Goal: Browse casually

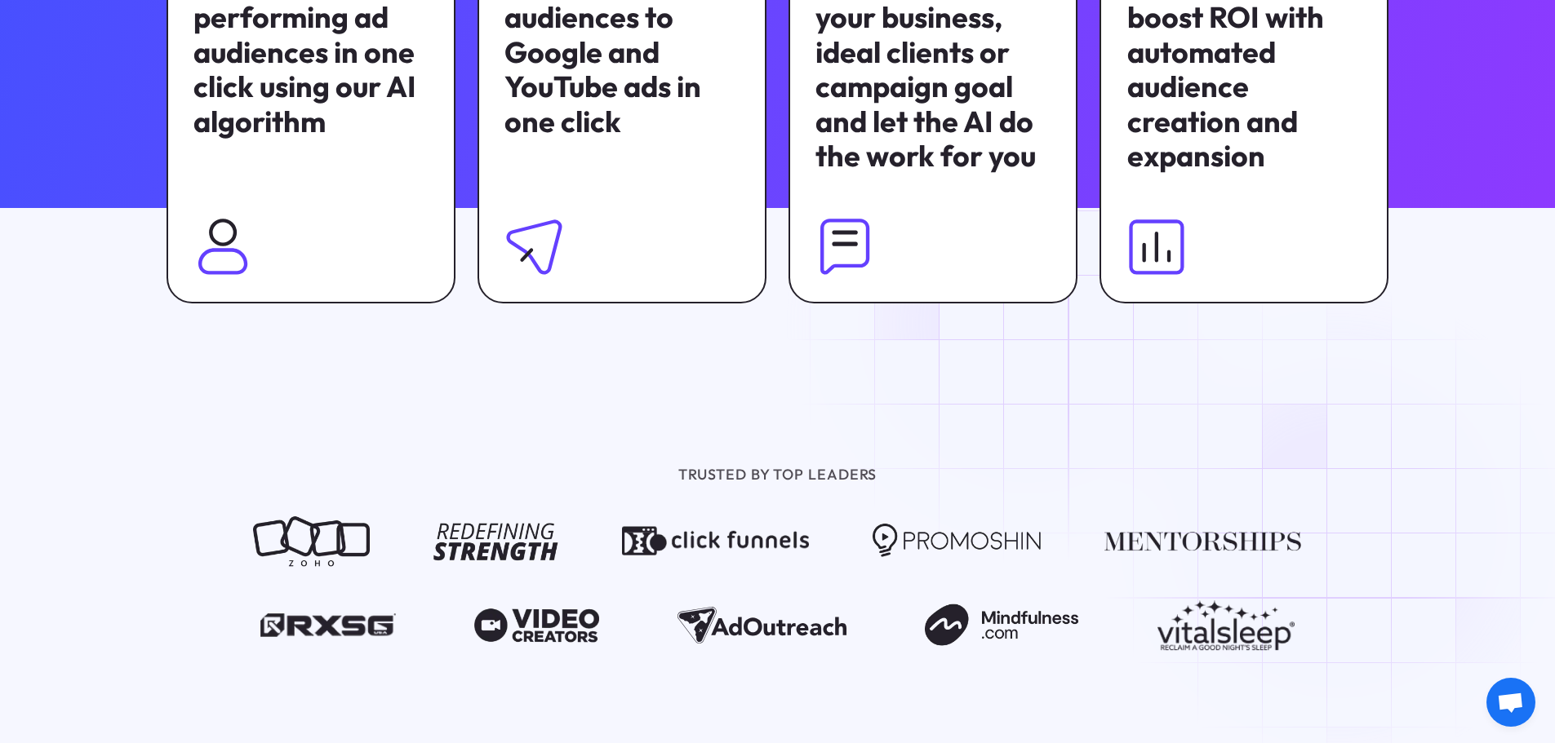
scroll to position [1387, 0]
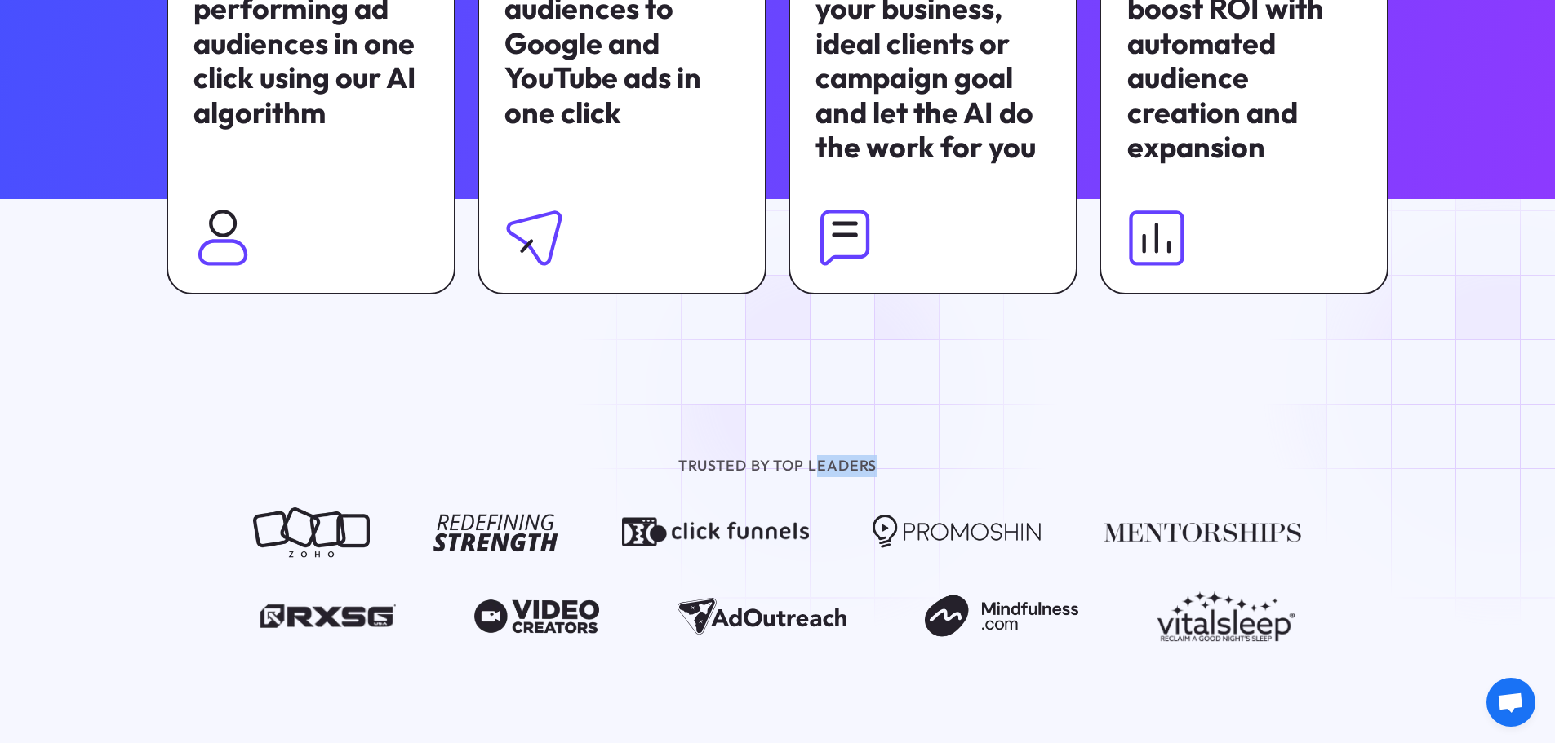
drag, startPoint x: 1246, startPoint y: 459, endPoint x: 823, endPoint y: 392, distance: 428.9
click at [823, 392] on div "TRUSTED BY TOP LEADERS" at bounding box center [777, 548] width 1555 height 333
click at [832, 389] on div "TRUSTED BY TOP LEADERS" at bounding box center [777, 548] width 1555 height 333
click at [474, 366] on div at bounding box center [777, 290] width 1555 height 183
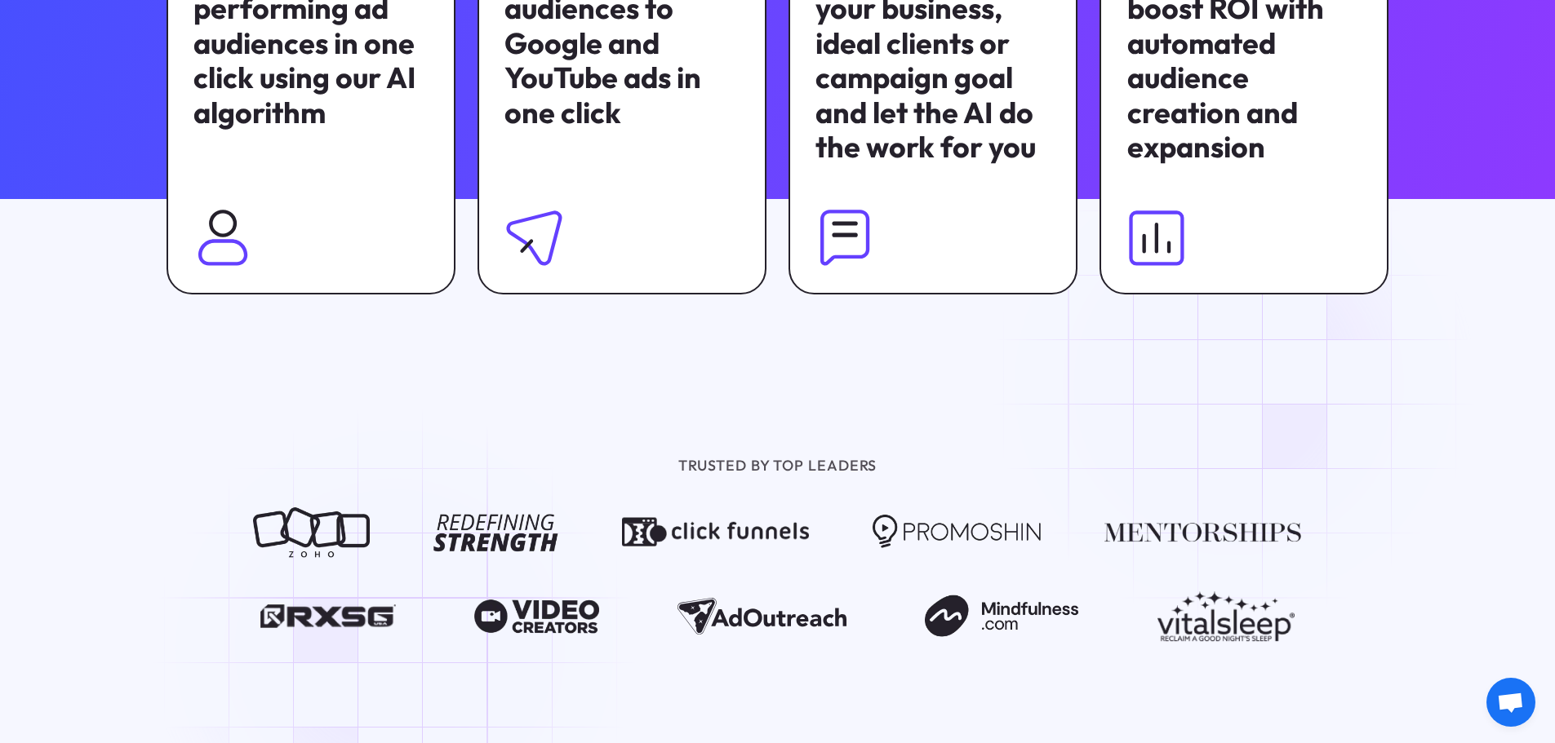
click at [1249, 382] on div at bounding box center [777, 290] width 1555 height 183
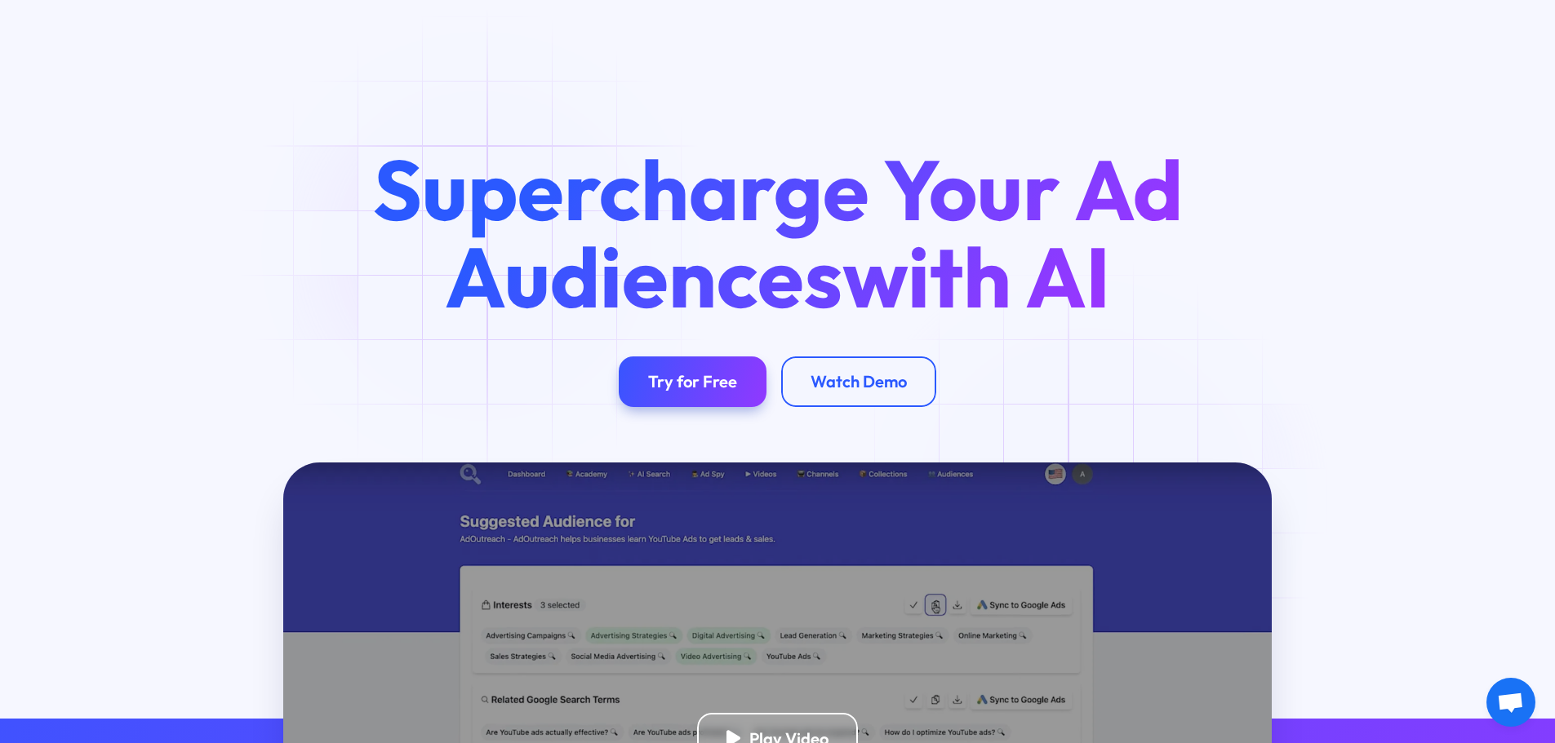
scroll to position [82, 0]
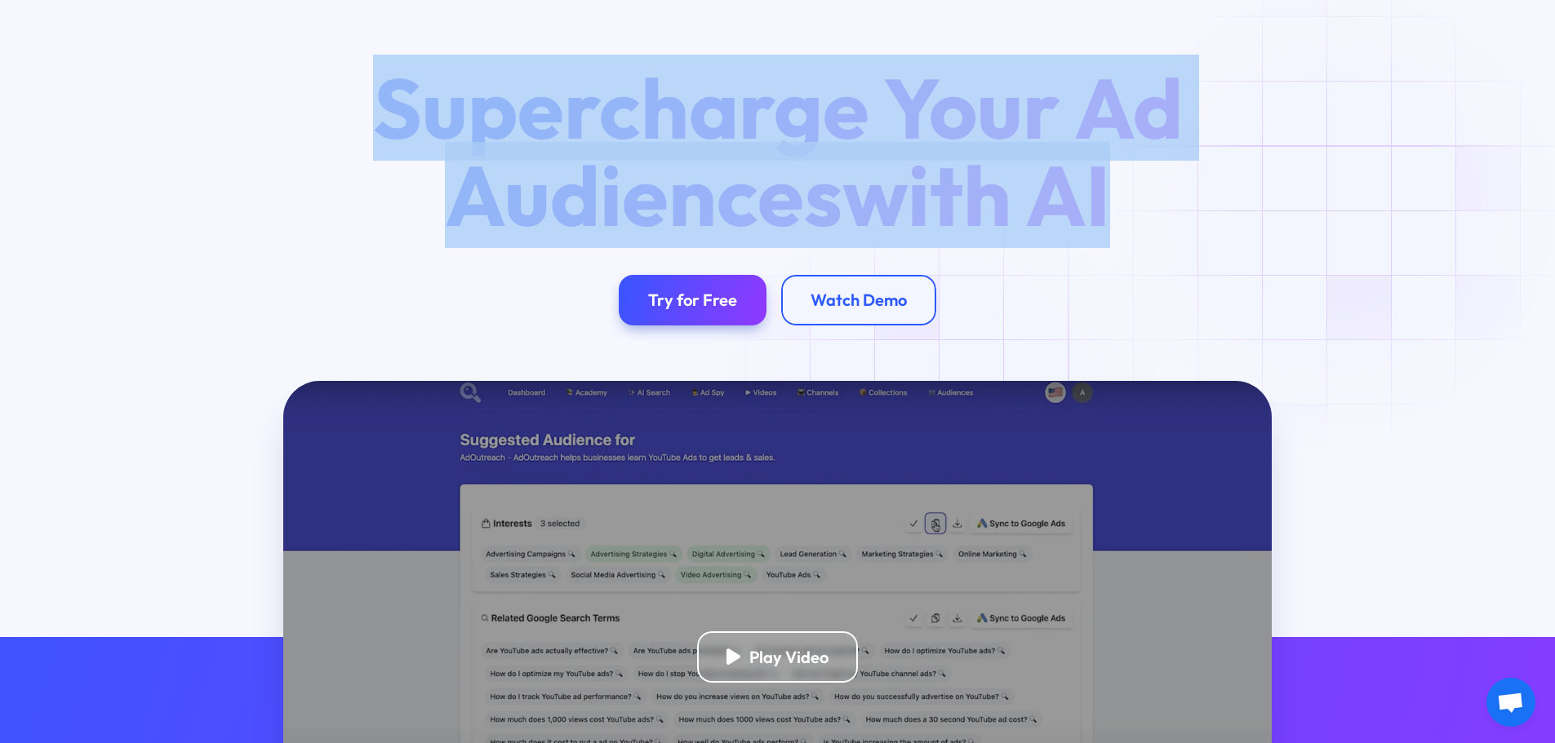
drag, startPoint x: 308, startPoint y: 124, endPoint x: 1360, endPoint y: 210, distance: 1056.2
click at [1360, 210] on div "Supercharge Your Ad Audiences with AI Try for Free Watch Demo" at bounding box center [777, 194] width 1281 height 261
click at [1356, 215] on div "Supercharge Your Ad Audiences with AI Try for Free Watch Demo" at bounding box center [777, 194] width 1281 height 261
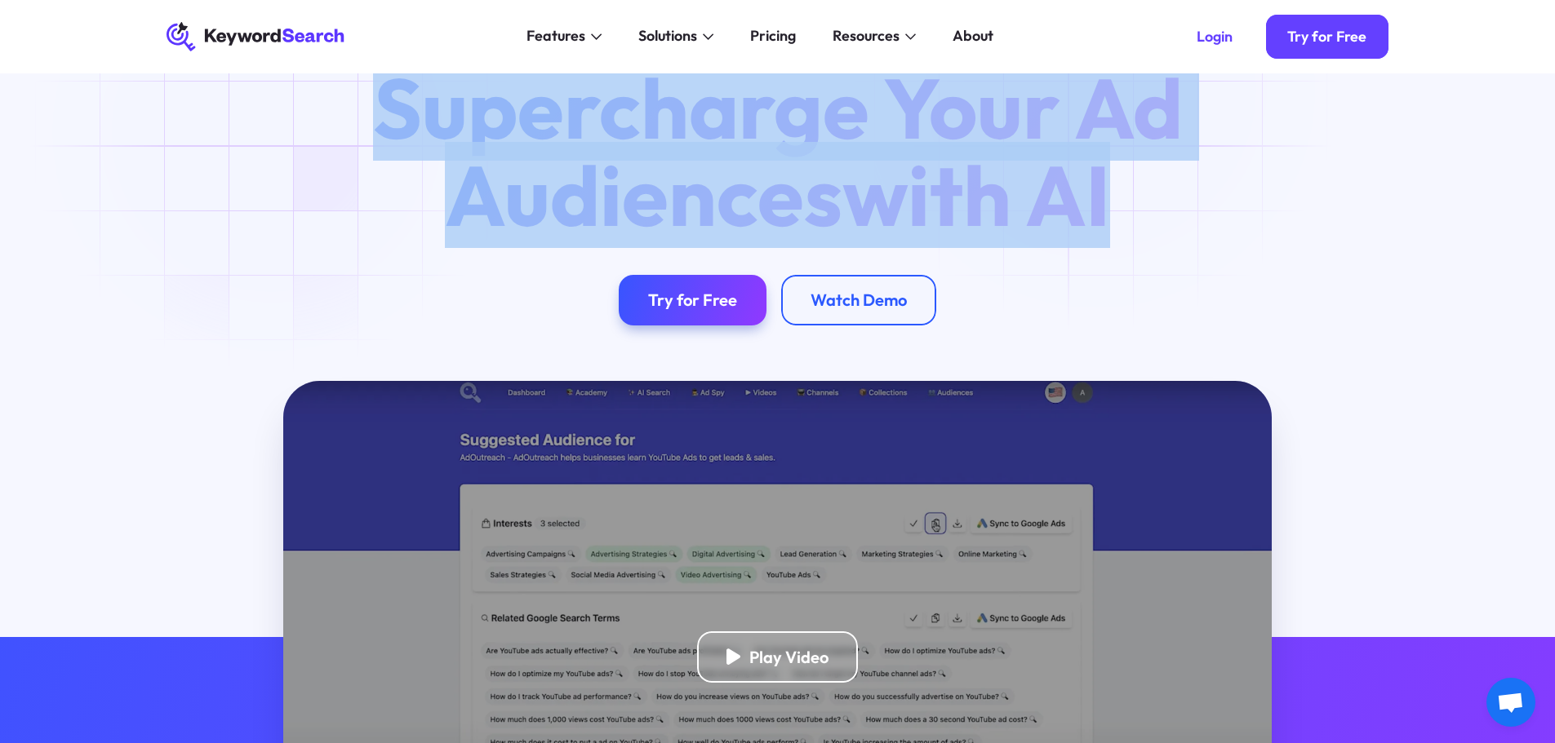
drag, startPoint x: 1138, startPoint y: 196, endPoint x: 273, endPoint y: 132, distance: 867.3
click at [273, 132] on div "Supercharge Your Ad Audiences with AI Try for Free Watch Demo" at bounding box center [777, 194] width 1281 height 261
click at [289, 216] on div "Supercharge Your Ad Audiences with AI Try for Free Watch Demo" at bounding box center [777, 194] width 1281 height 261
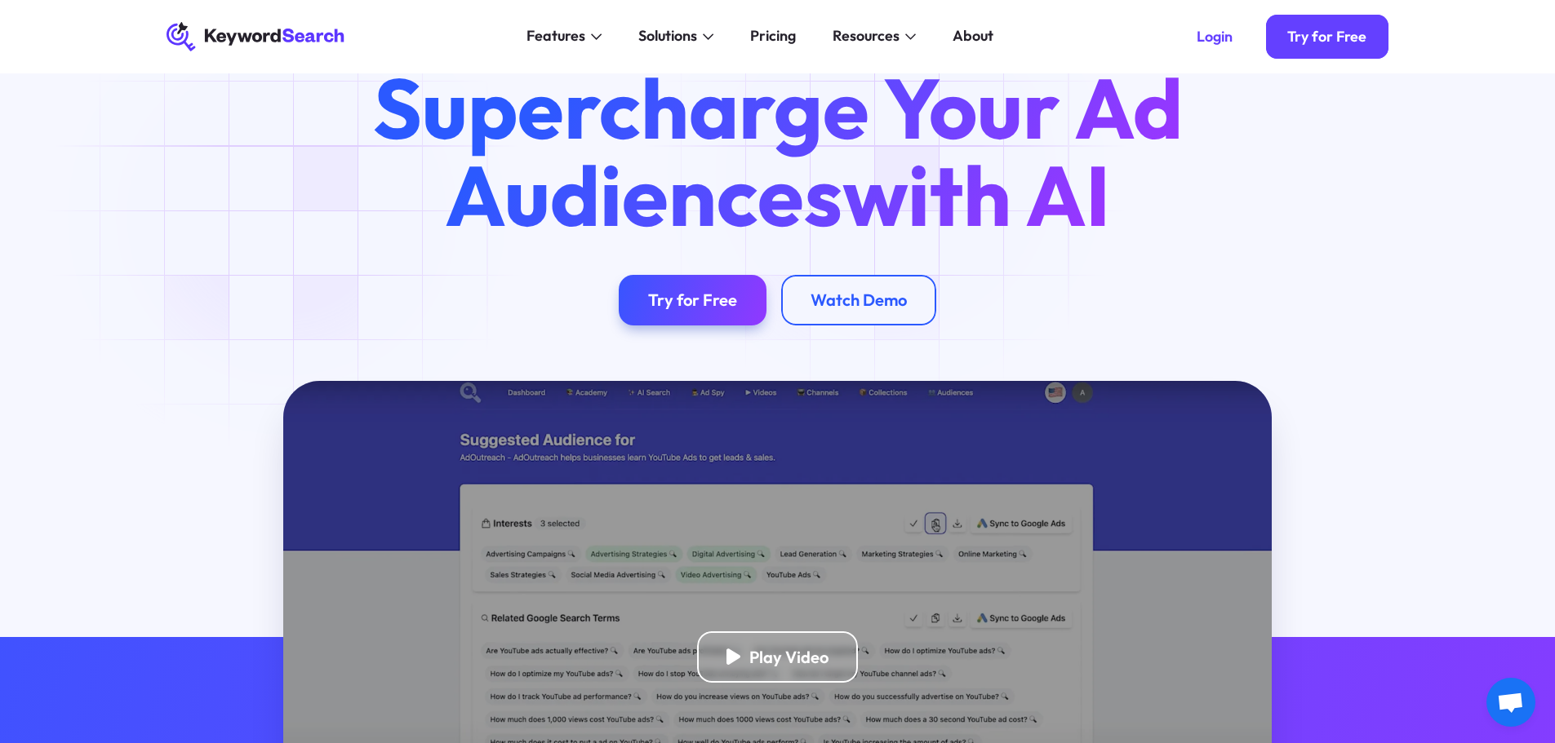
click at [289, 216] on div "Supercharge Your Ad Audiences with AI Try for Free Watch Demo" at bounding box center [777, 194] width 1281 height 261
